Goal: Information Seeking & Learning: Learn about a topic

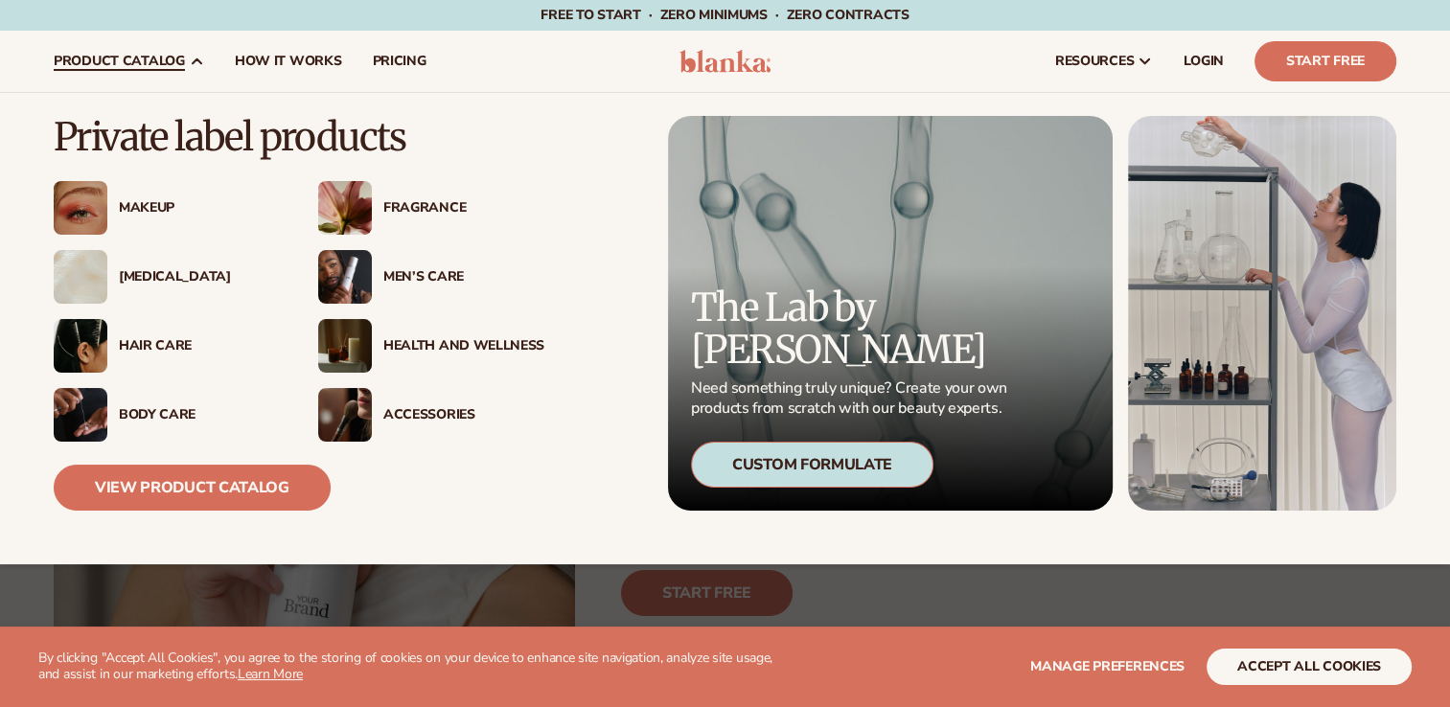
click at [146, 204] on div "Makeup" at bounding box center [199, 208] width 161 height 16
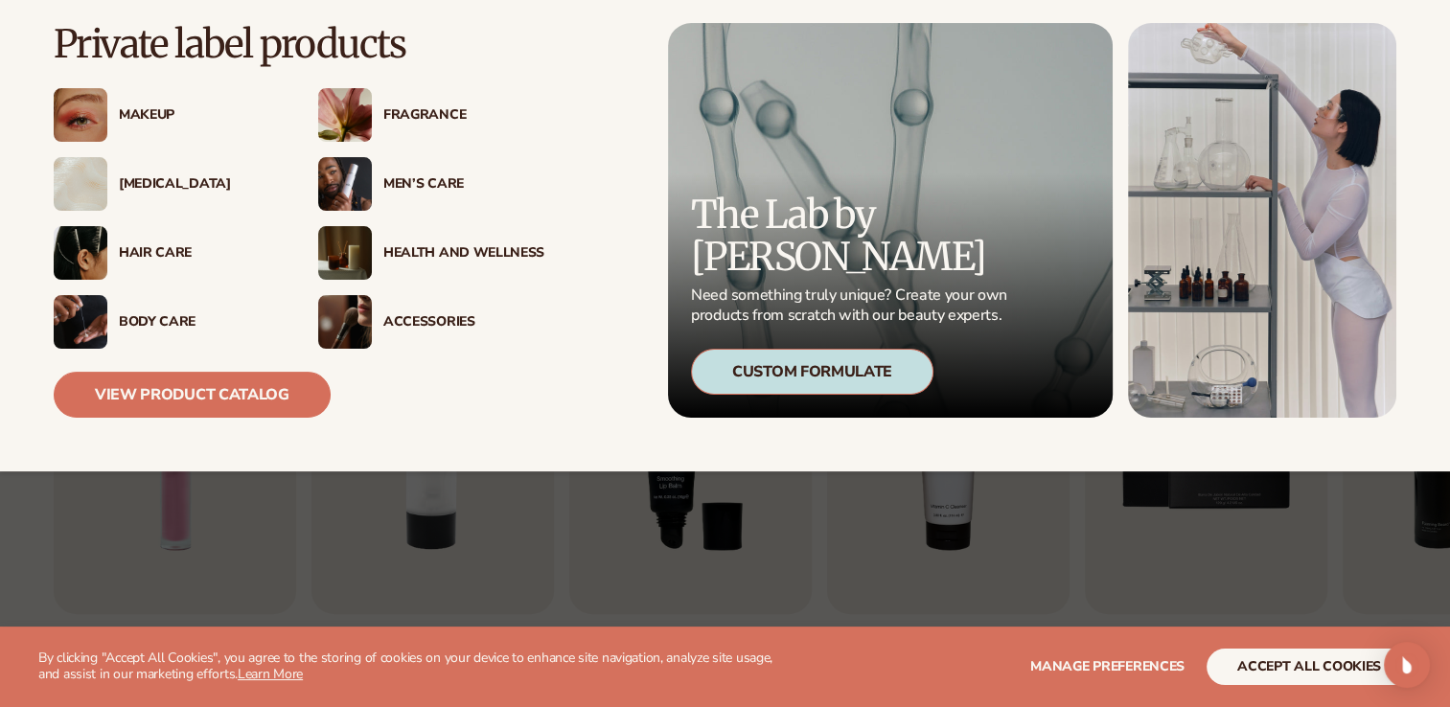
scroll to position [767, 0]
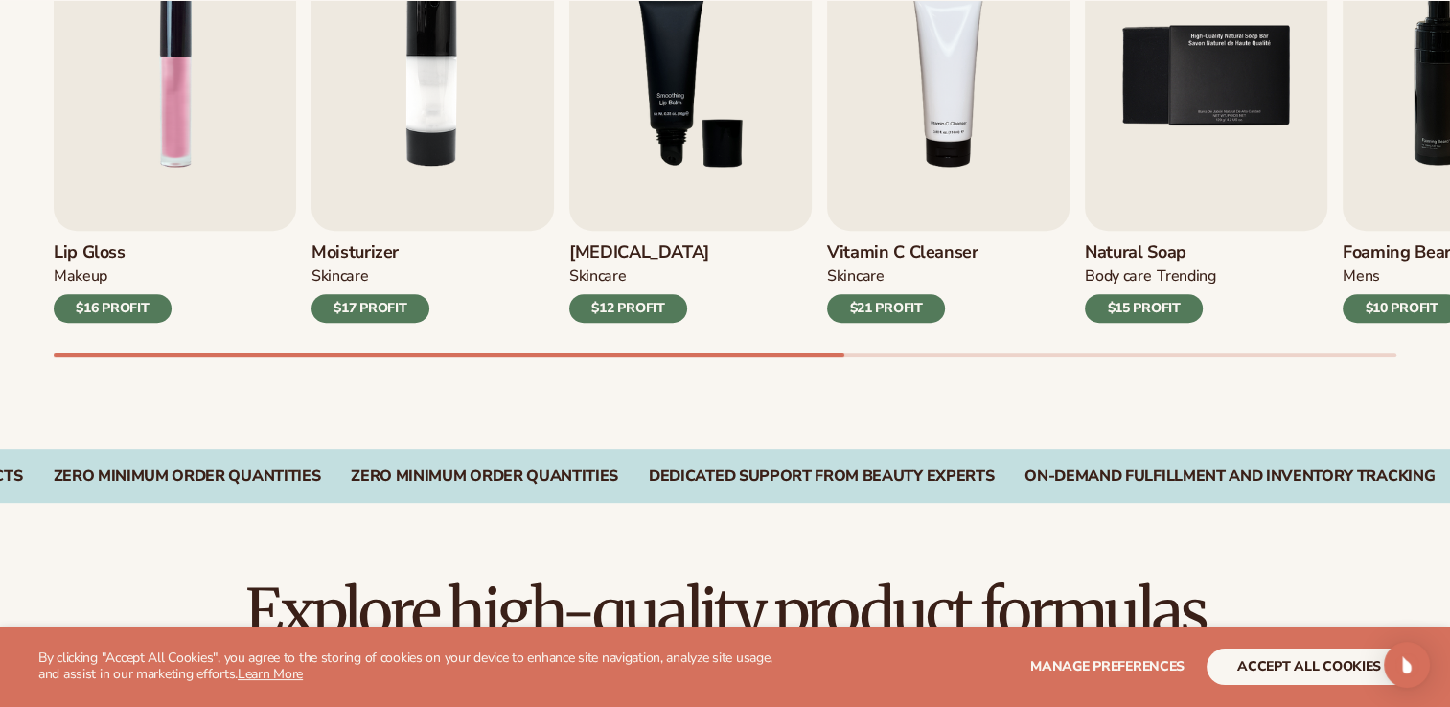
click at [661, 306] on div "$12 PROFIT" at bounding box center [628, 308] width 118 height 29
click at [666, 128] on img "3 / 9" at bounding box center [690, 76] width 242 height 310
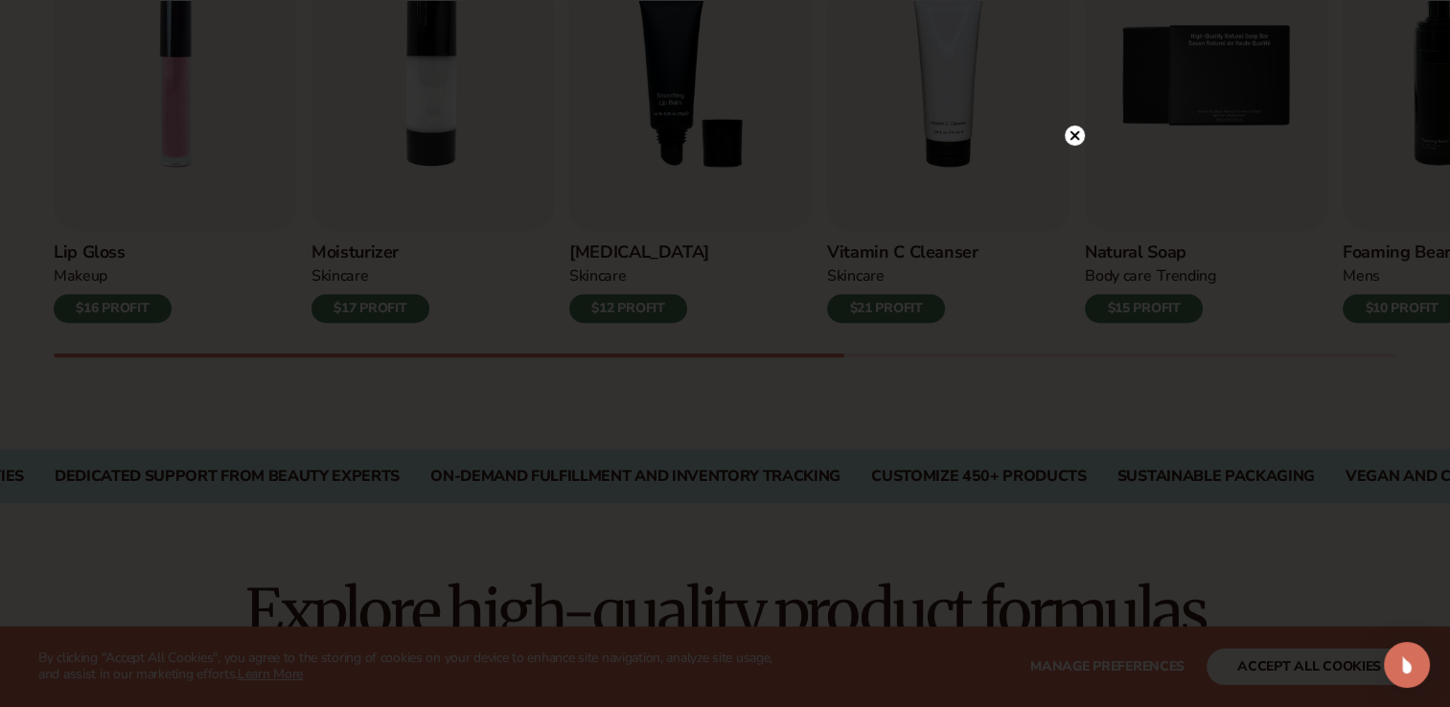
drag, startPoint x: 1091, startPoint y: 98, endPoint x: 1089, endPoint y: 141, distance: 43.2
click at [1090, 98] on div at bounding box center [725, 353] width 1450 height 707
click at [1089, 144] on div at bounding box center [725, 353] width 1450 height 707
click at [1077, 141] on circle at bounding box center [1075, 136] width 20 height 20
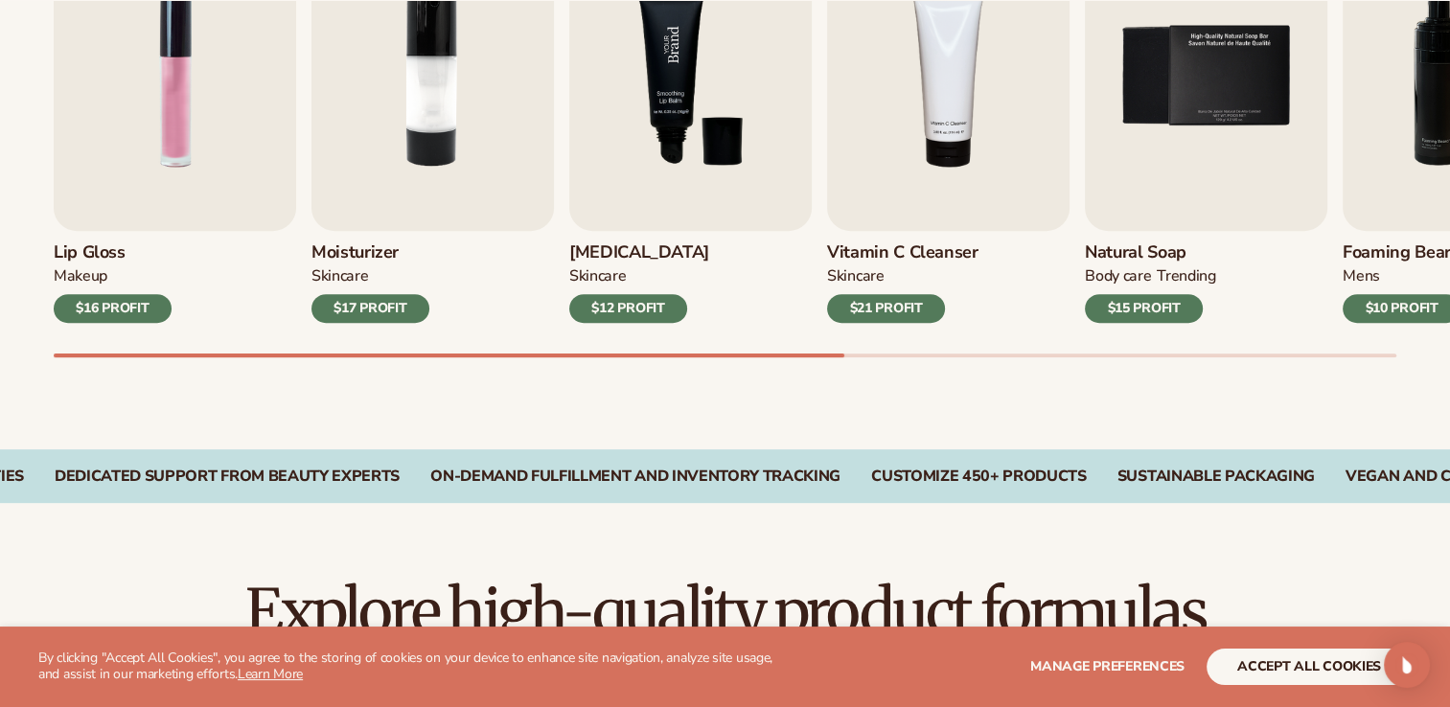
click at [731, 184] on img "3 / 9" at bounding box center [690, 76] width 242 height 310
click at [731, 187] on img "3 / 9" at bounding box center [690, 76] width 242 height 310
click at [731, 190] on img "3 / 9" at bounding box center [690, 76] width 242 height 310
click at [667, 345] on div "Lip Gloss MAKEUP $16 PROFIT Moisturizer SKINCARE $17 PROFIT SKINCARE mens" at bounding box center [752, 139] width 1396 height 436
click at [641, 311] on div "$12 PROFIT" at bounding box center [628, 308] width 118 height 29
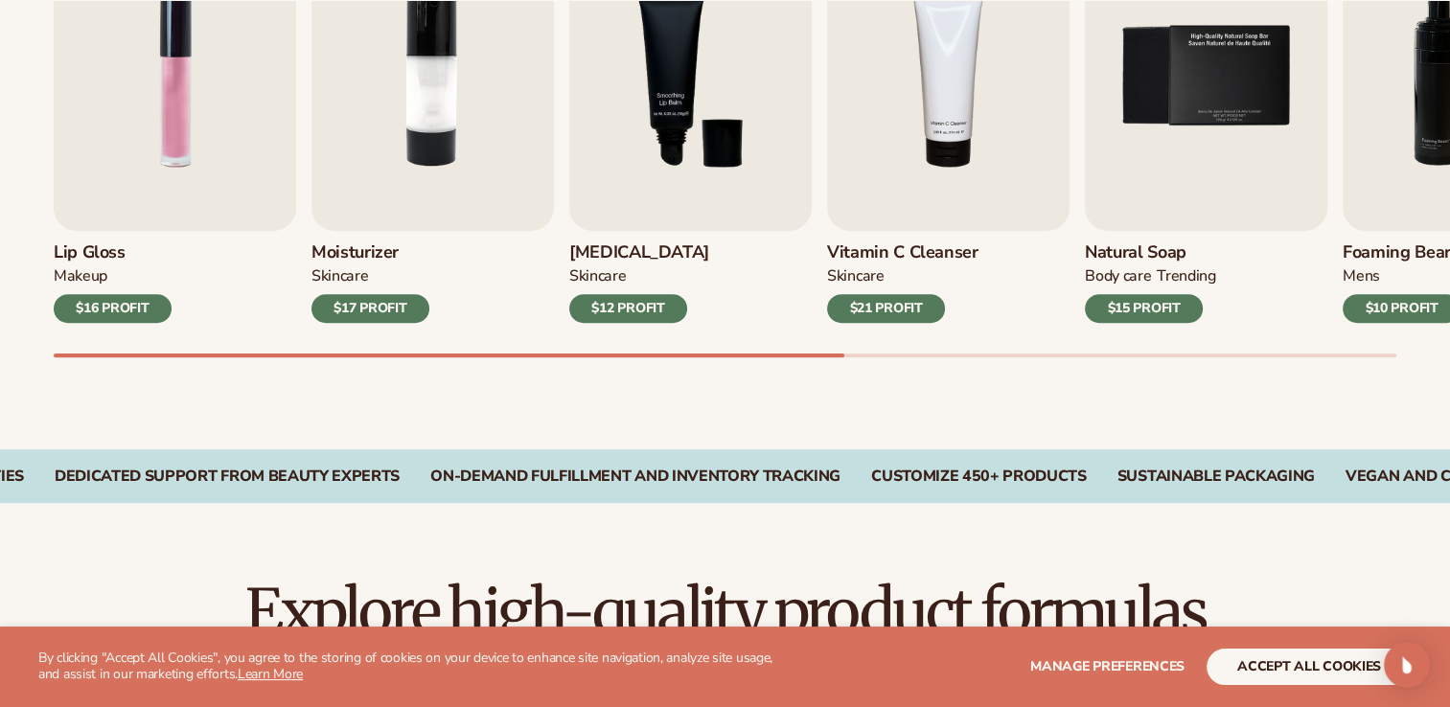
click at [641, 311] on div "$12 PROFIT" at bounding box center [628, 308] width 118 height 29
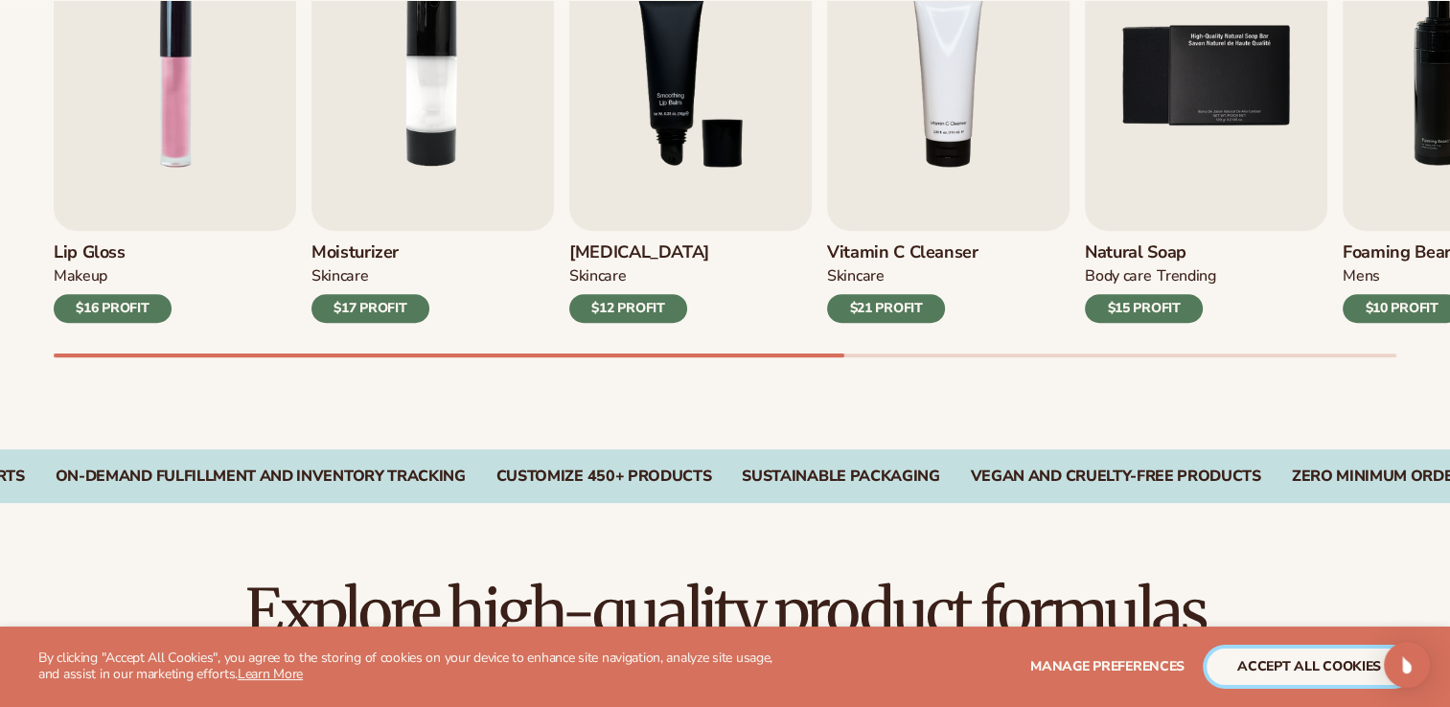
click at [1276, 677] on button "accept all cookies" at bounding box center [1308, 667] width 205 height 36
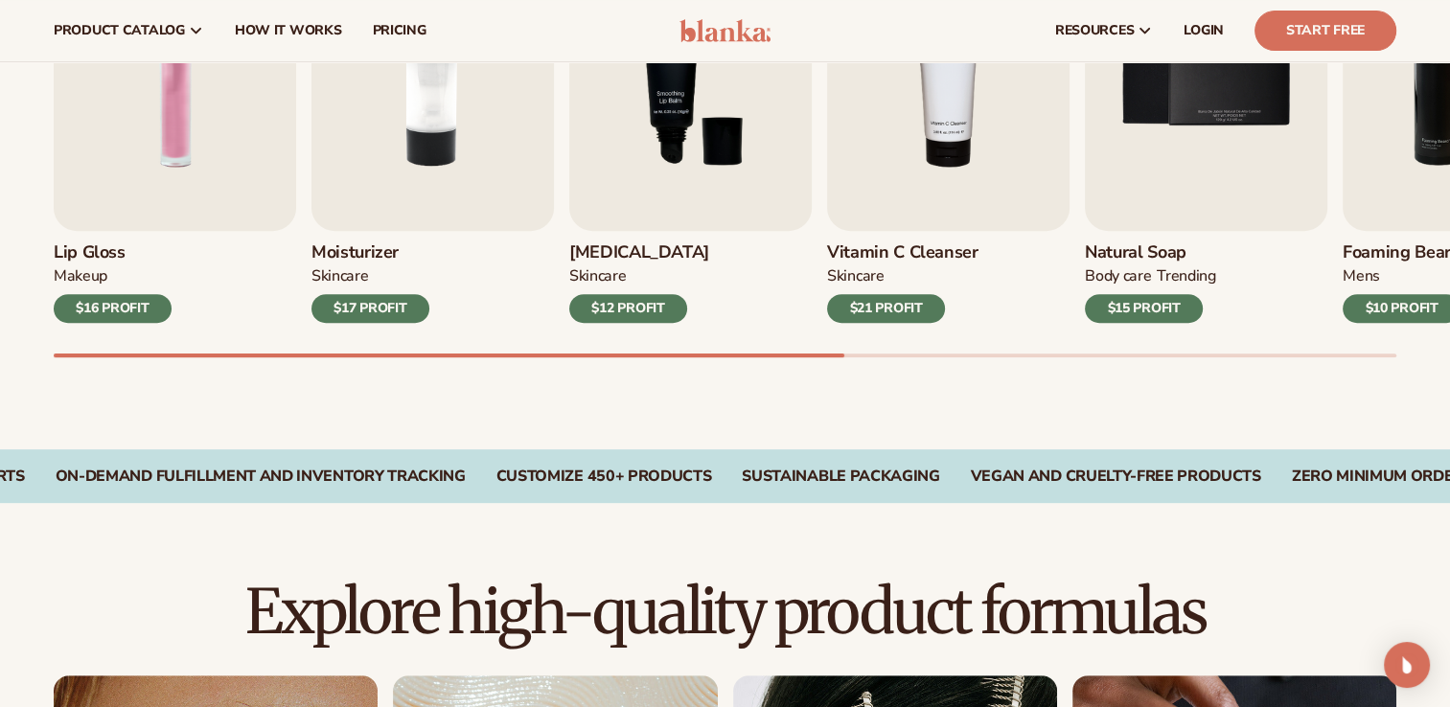
scroll to position [479, 0]
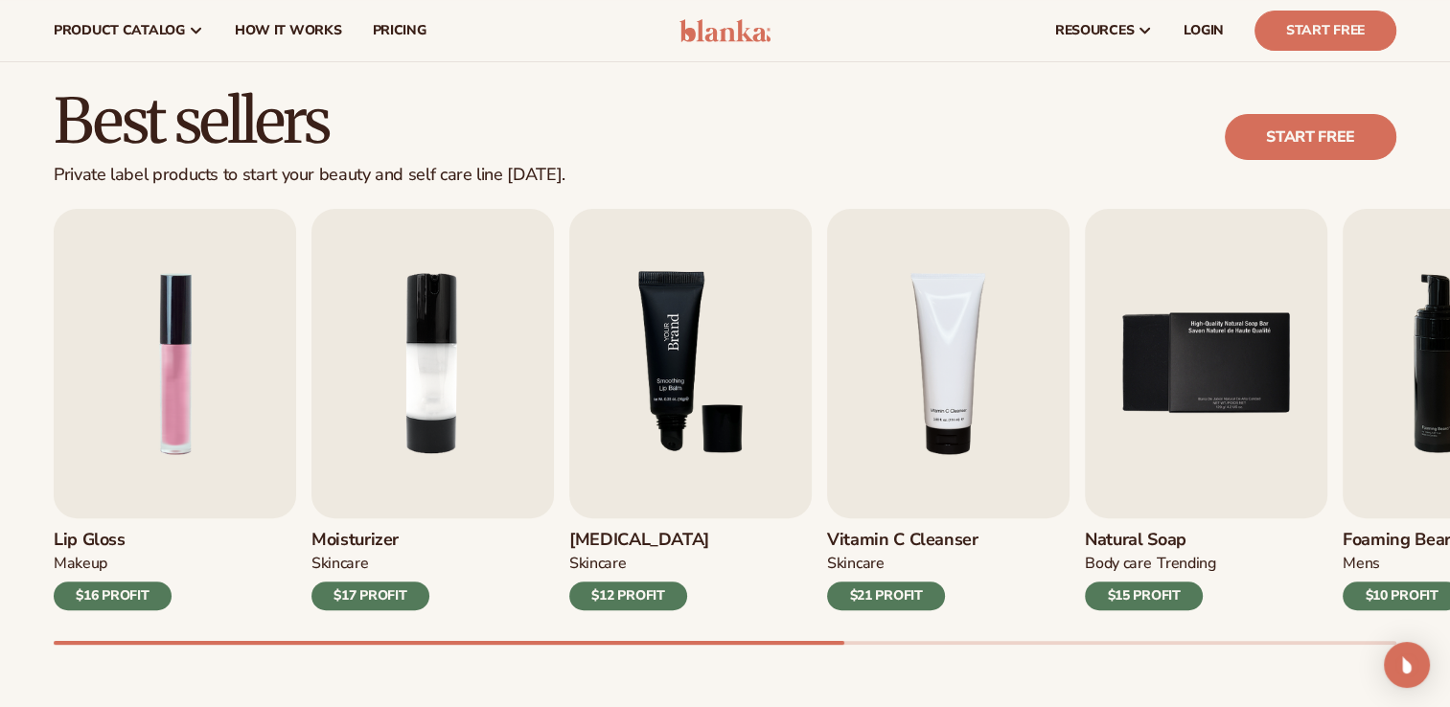
click at [586, 358] on img "3 / 9" at bounding box center [690, 364] width 242 height 310
click at [310, 362] on div "Lip Gloss MAKEUP $16 PROFIT Moisturizer SKINCARE $17 PROFIT SKINCARE" at bounding box center [725, 410] width 1343 height 402
click at [312, 360] on img "2 / 9" at bounding box center [432, 364] width 242 height 310
click at [391, 358] on img "2 / 9" at bounding box center [432, 364] width 242 height 310
click at [436, 412] on img "2 / 9" at bounding box center [432, 364] width 242 height 310
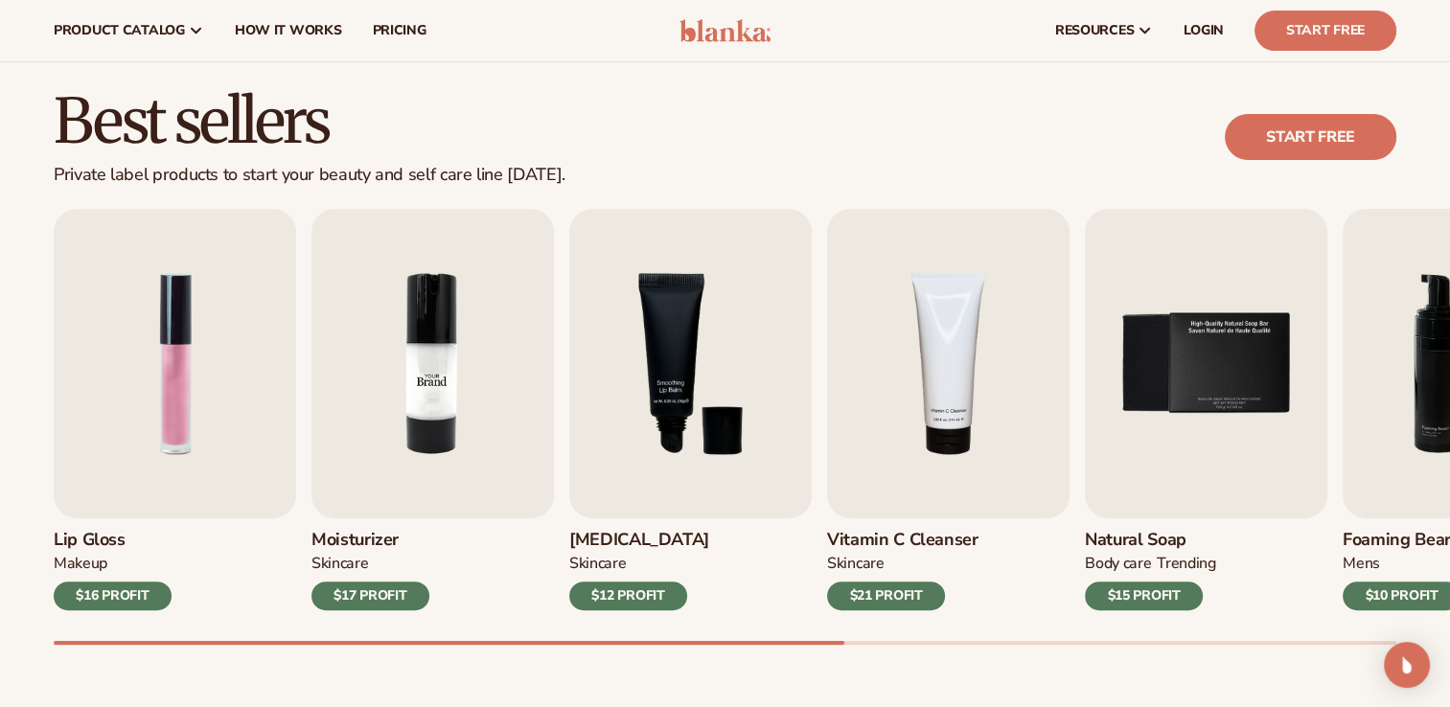
click at [418, 512] on img "2 / 9" at bounding box center [432, 364] width 242 height 310
